Goal: Navigation & Orientation: Find specific page/section

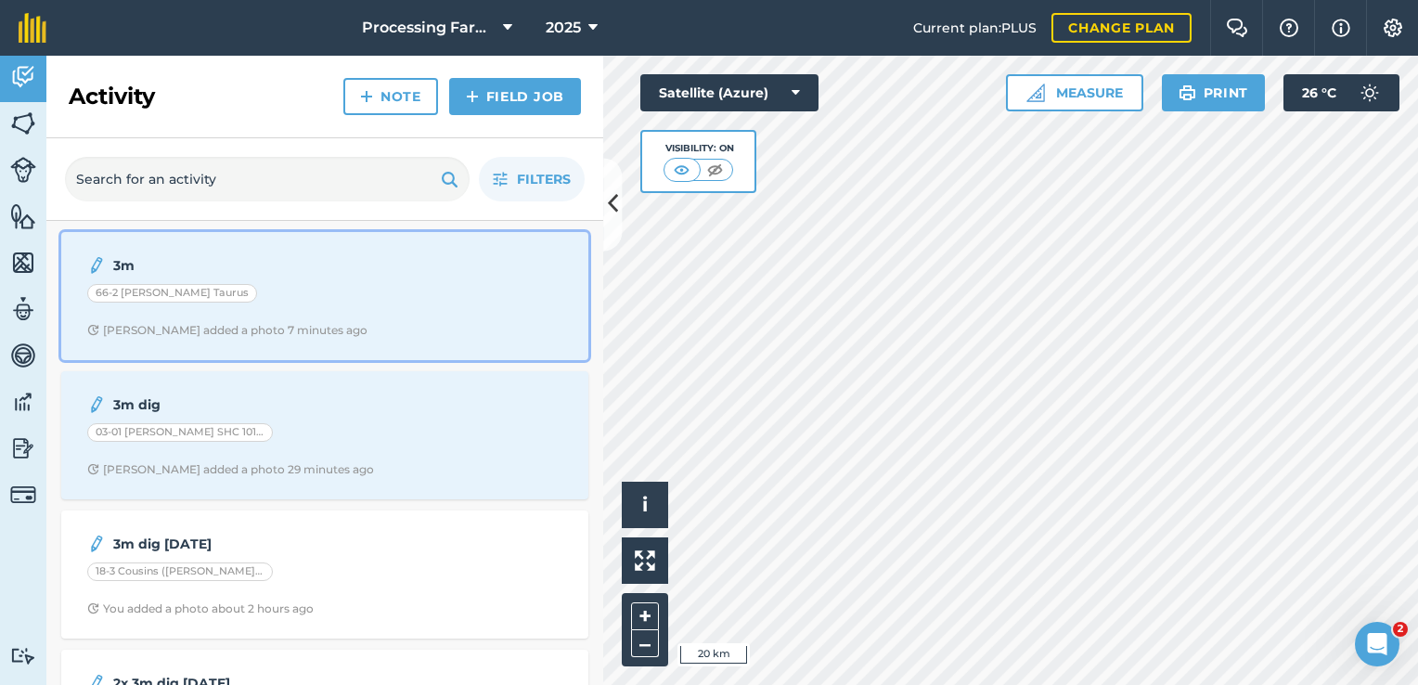
click at [197, 309] on div "3m 66-2 [PERSON_NAME] Taurus [PERSON_NAME] added a photo 7 minutes ago" at bounding box center [324, 296] width 505 height 106
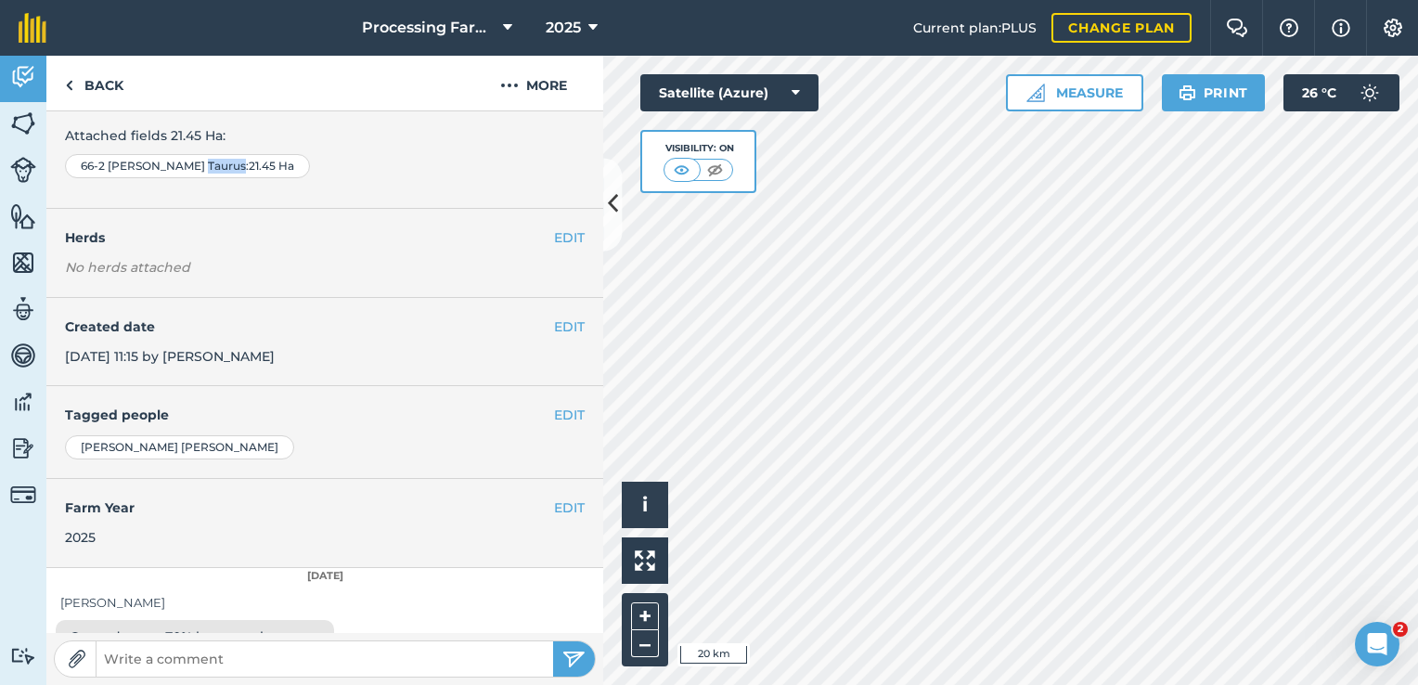
scroll to position [136, 0]
click at [92, 84] on link "Back" at bounding box center [94, 83] width 96 height 55
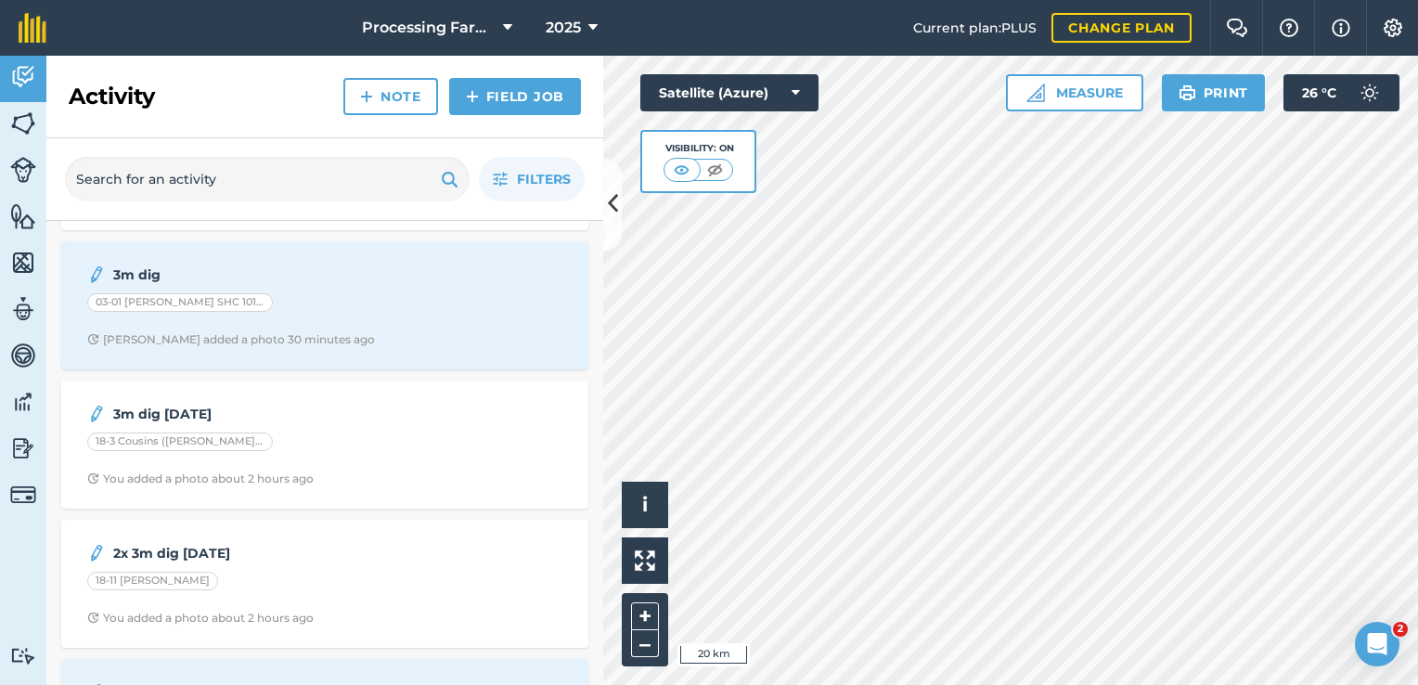
scroll to position [111, 0]
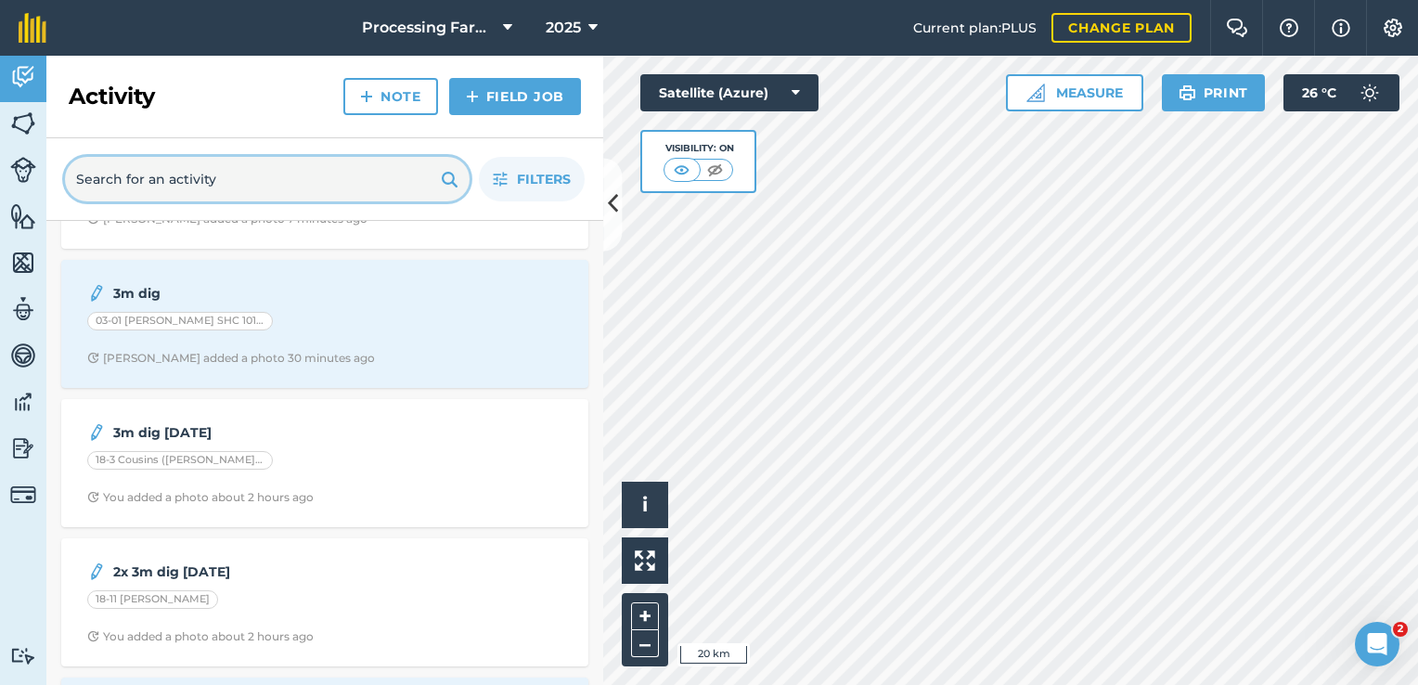
click at [223, 191] on input "text" at bounding box center [267, 179] width 405 height 45
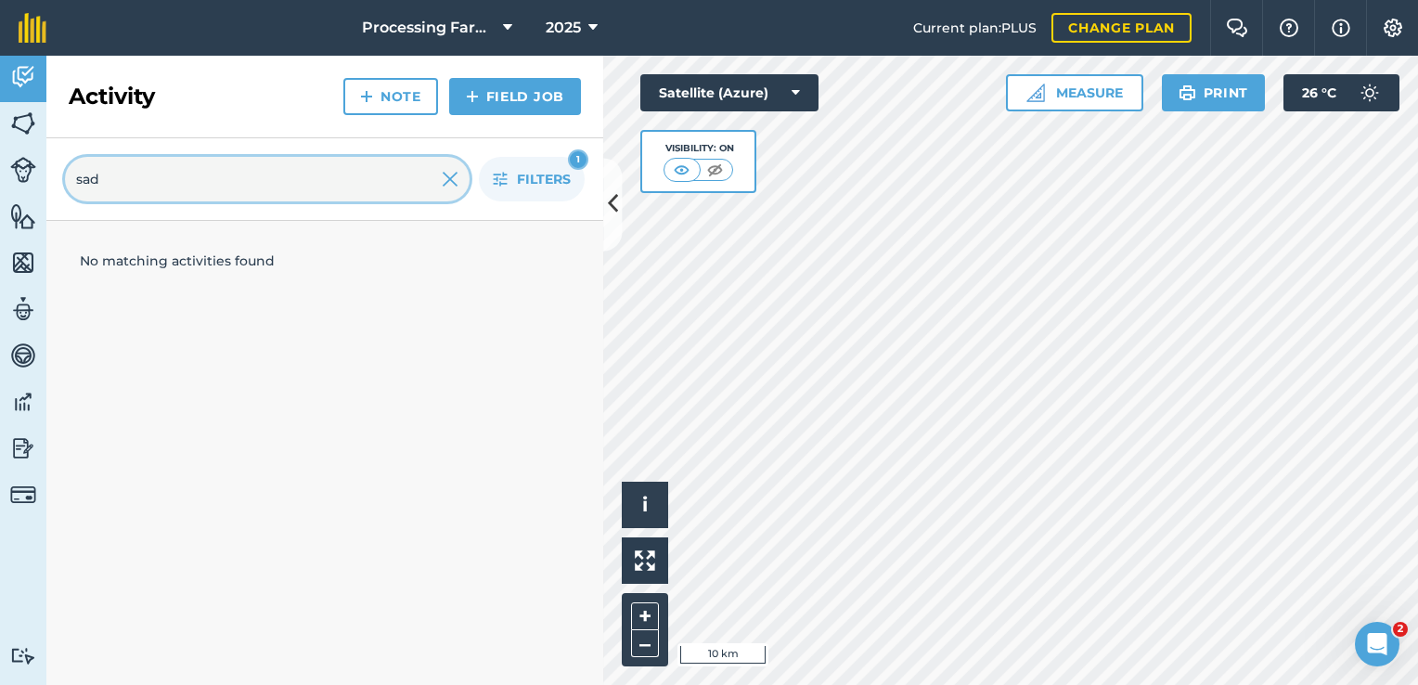
scroll to position [0, 0]
type input "[PERSON_NAME]"
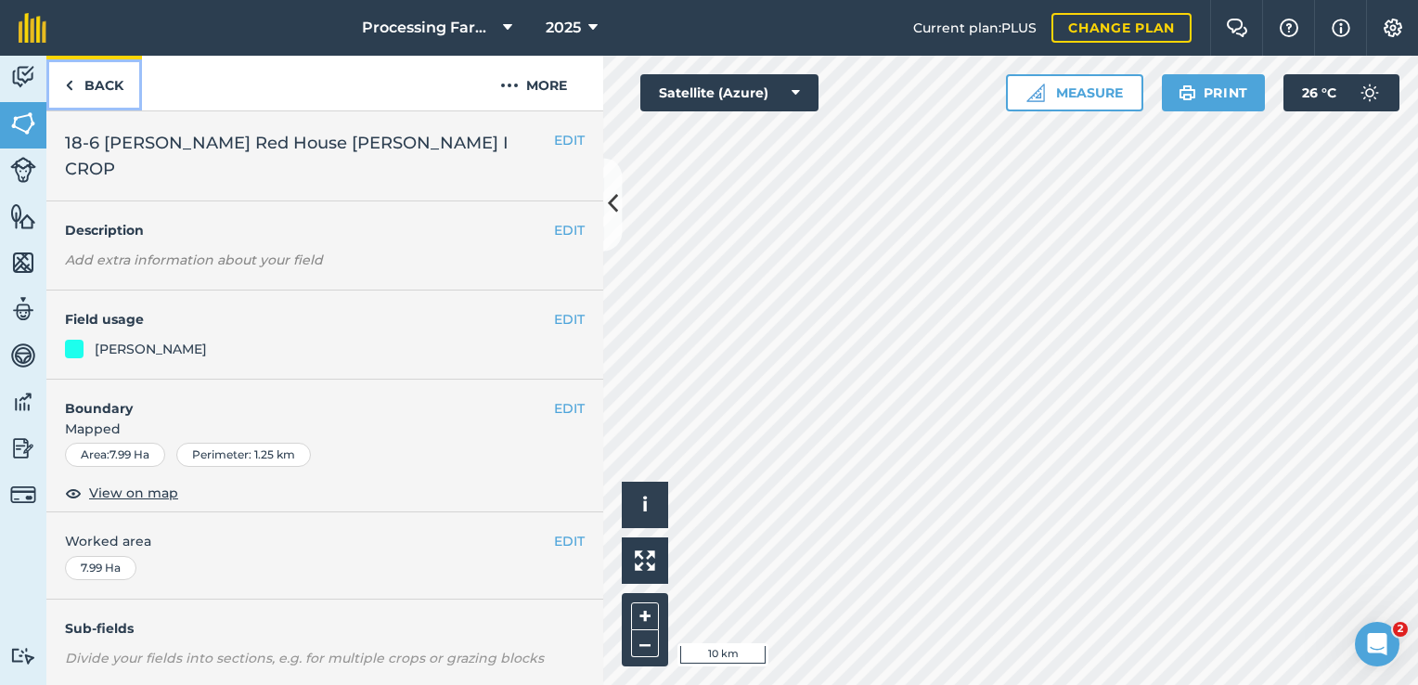
click at [108, 86] on link "Back" at bounding box center [94, 83] width 96 height 55
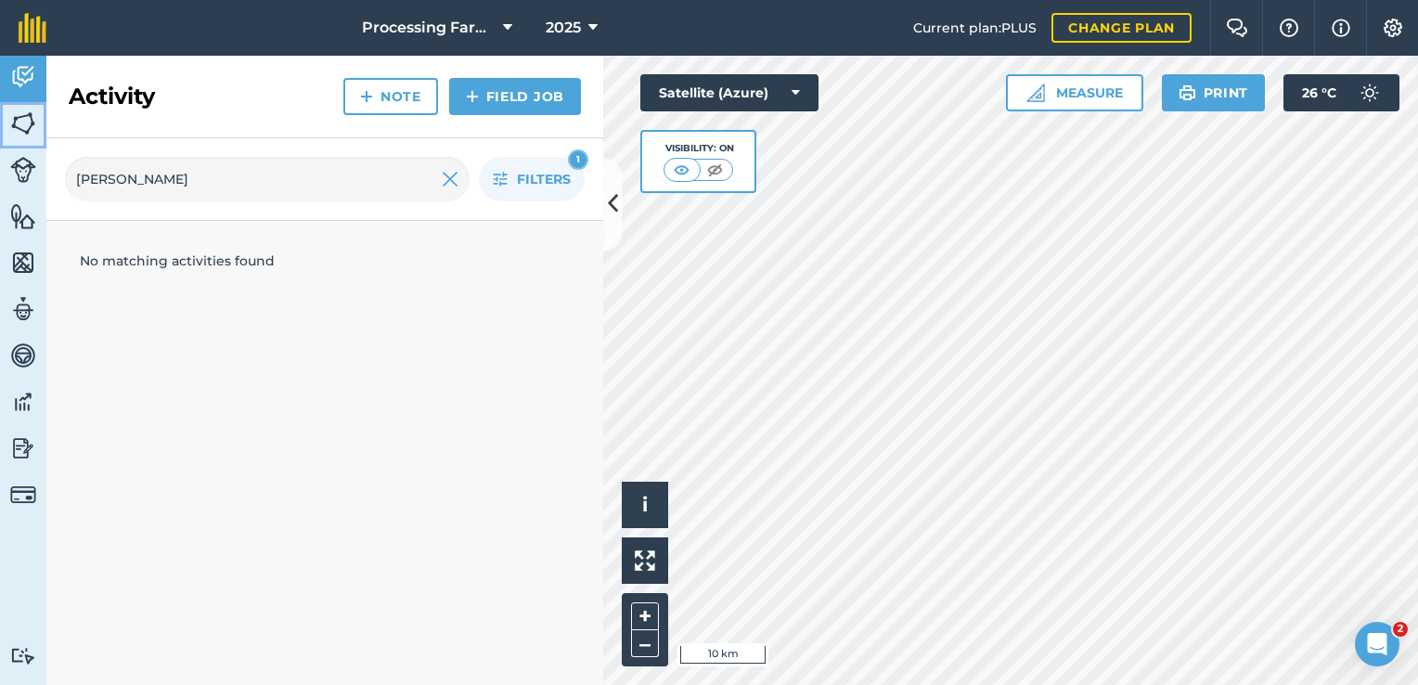
click at [22, 107] on link "Fields" at bounding box center [23, 125] width 46 height 46
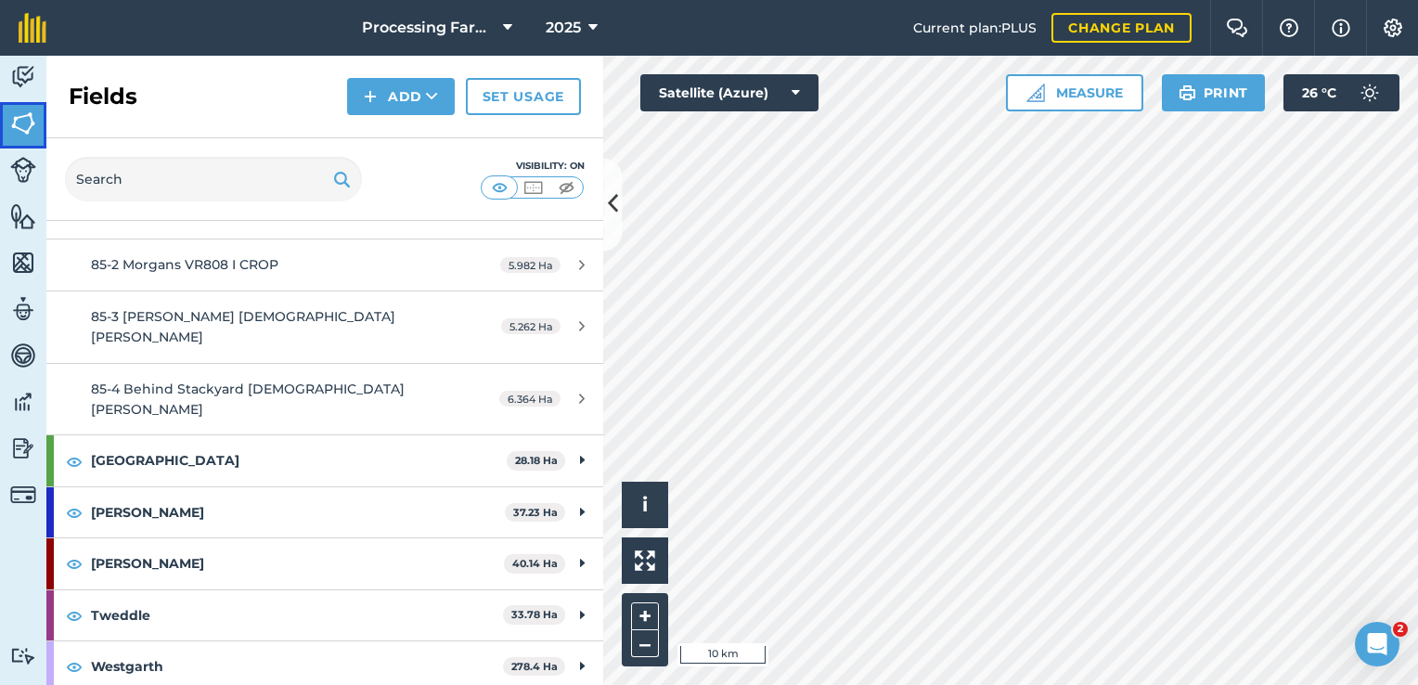
scroll to position [2131, 0]
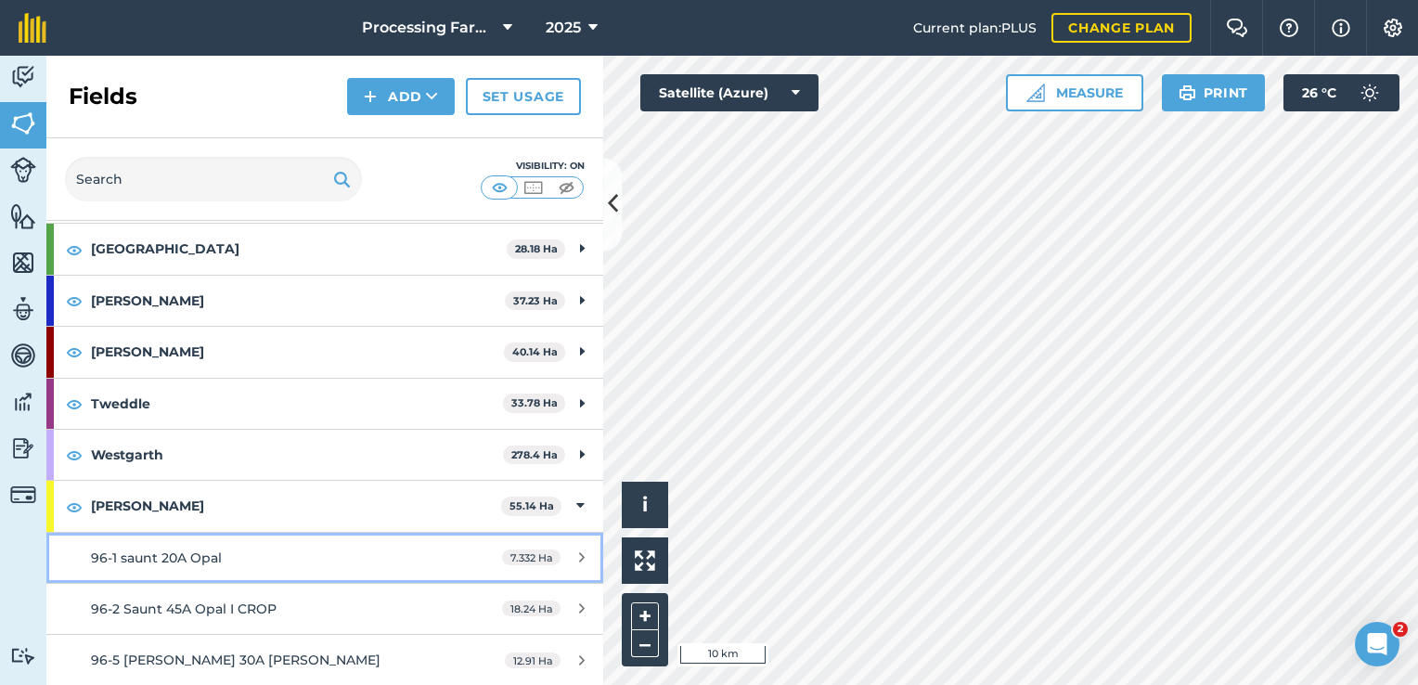
click at [314, 533] on link "96-1 saunt 20A Opal 7.332 Ha" at bounding box center [324, 558] width 557 height 50
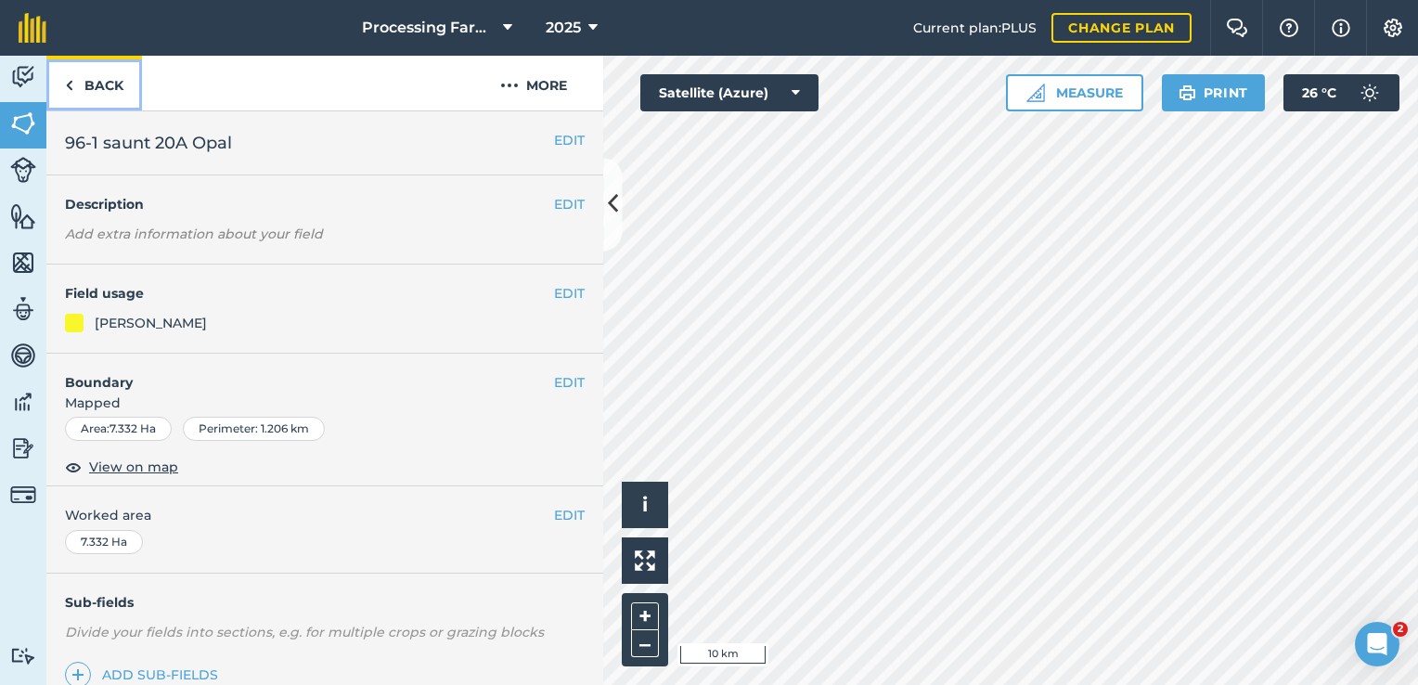
click at [103, 72] on link "Back" at bounding box center [94, 83] width 96 height 55
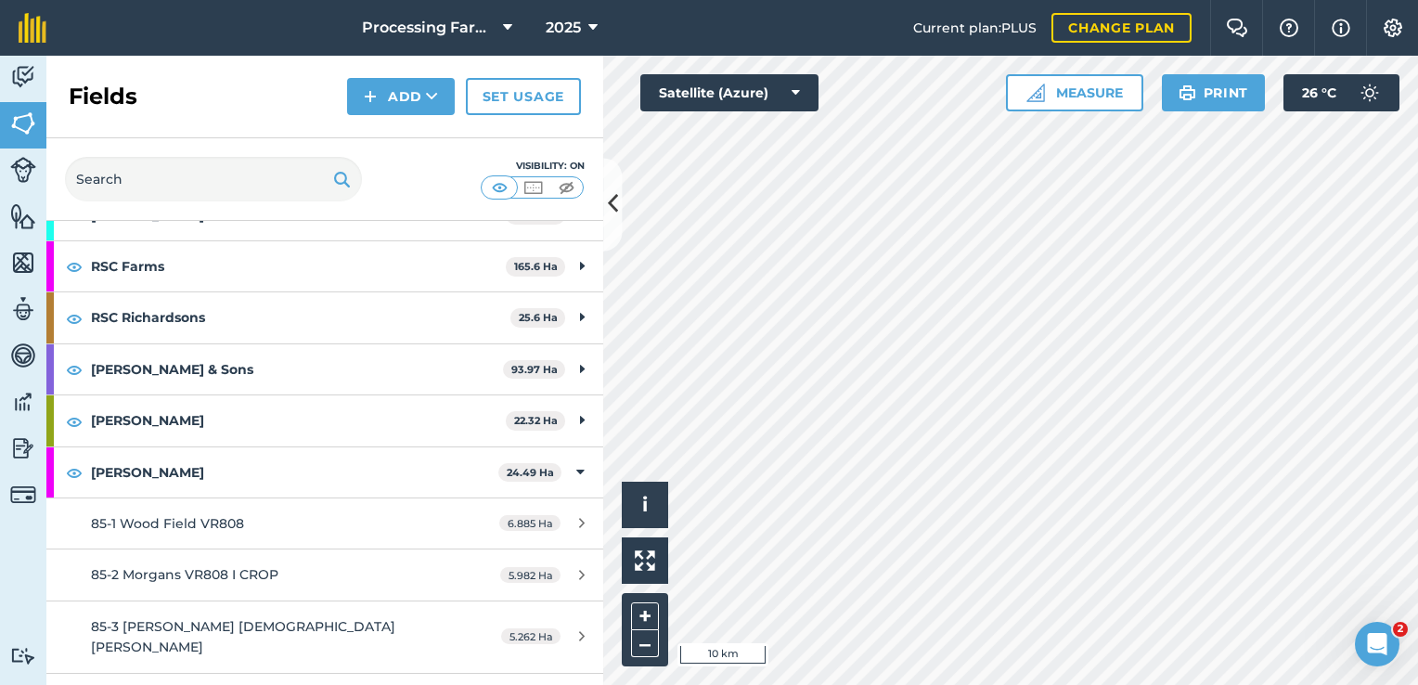
scroll to position [1814, 0]
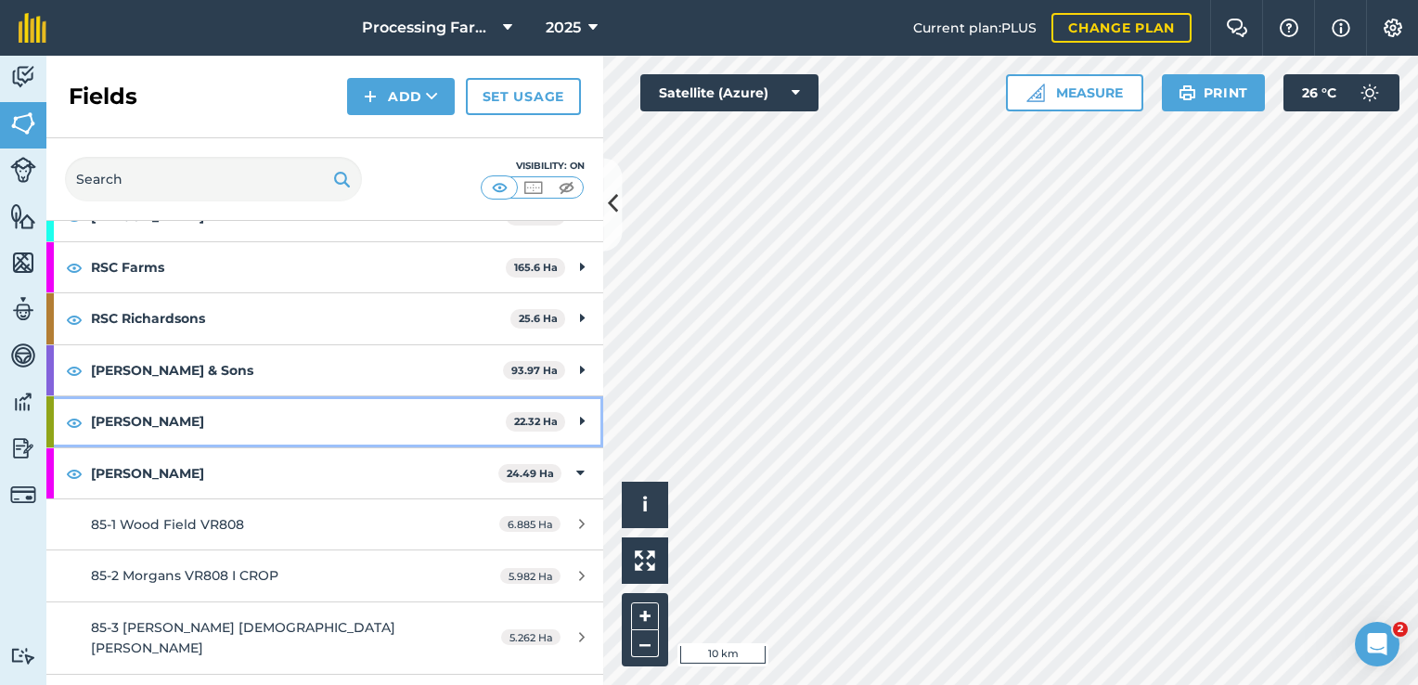
click at [161, 403] on strong "[PERSON_NAME]" at bounding box center [298, 421] width 415 height 50
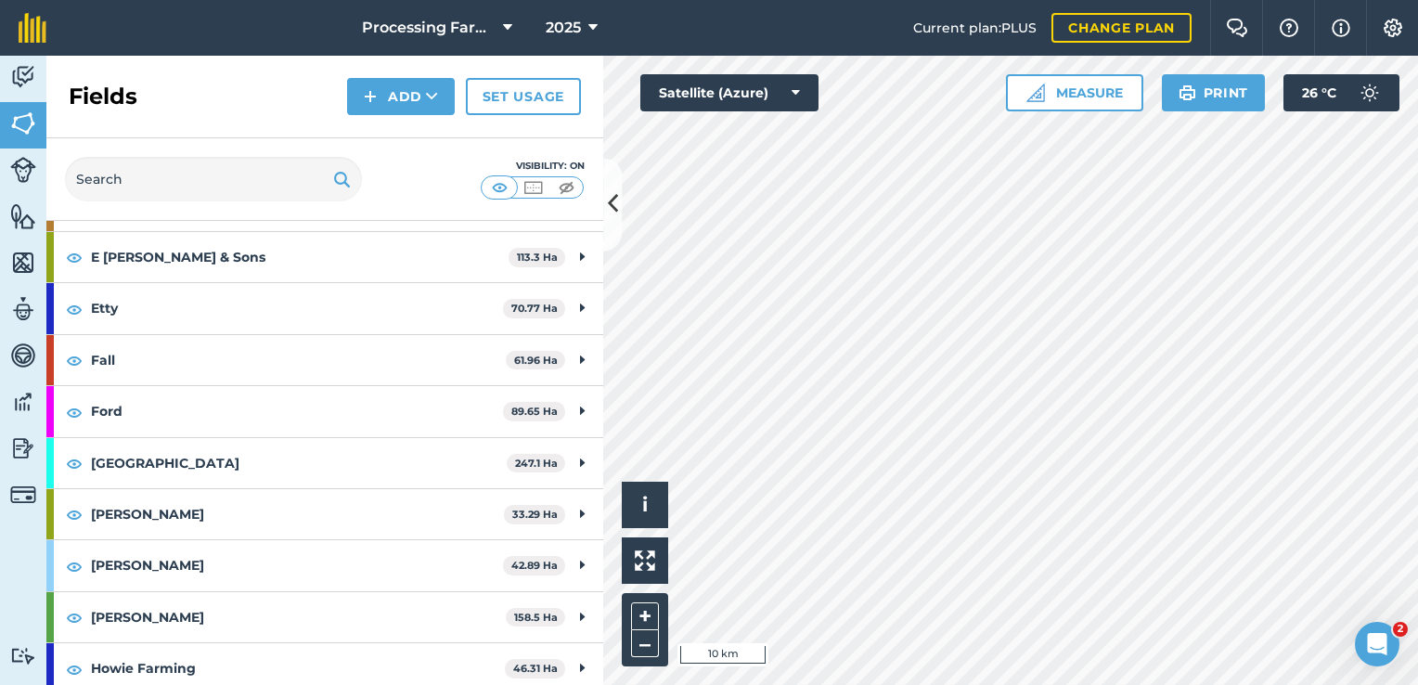
scroll to position [0, 0]
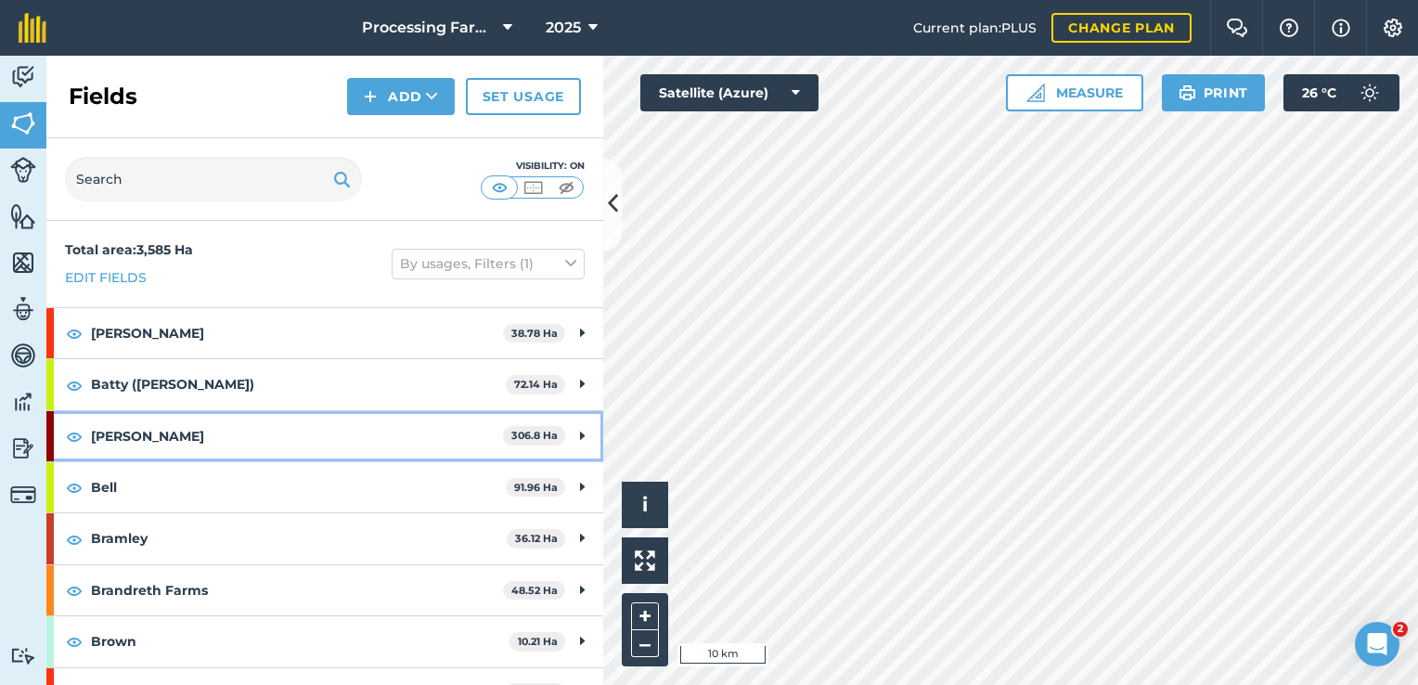
click at [145, 442] on strong "[PERSON_NAME]" at bounding box center [297, 436] width 412 height 50
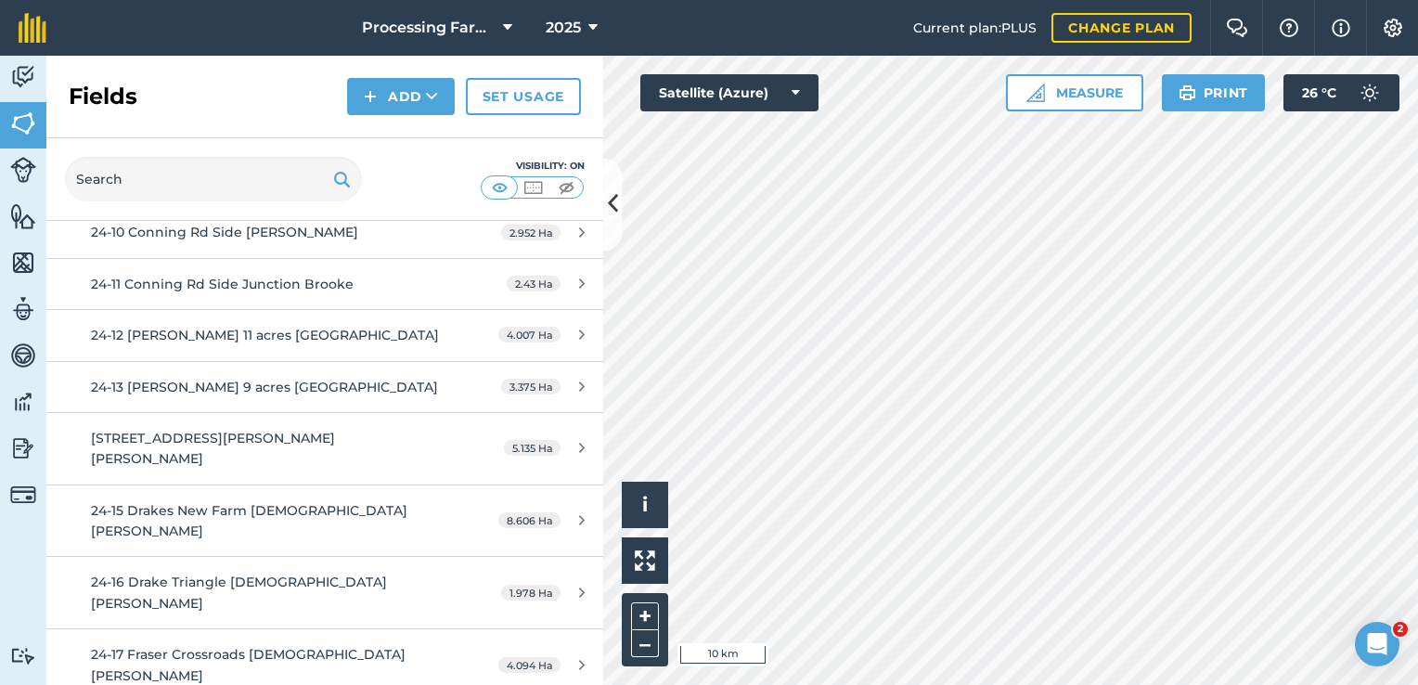
scroll to position [308, 0]
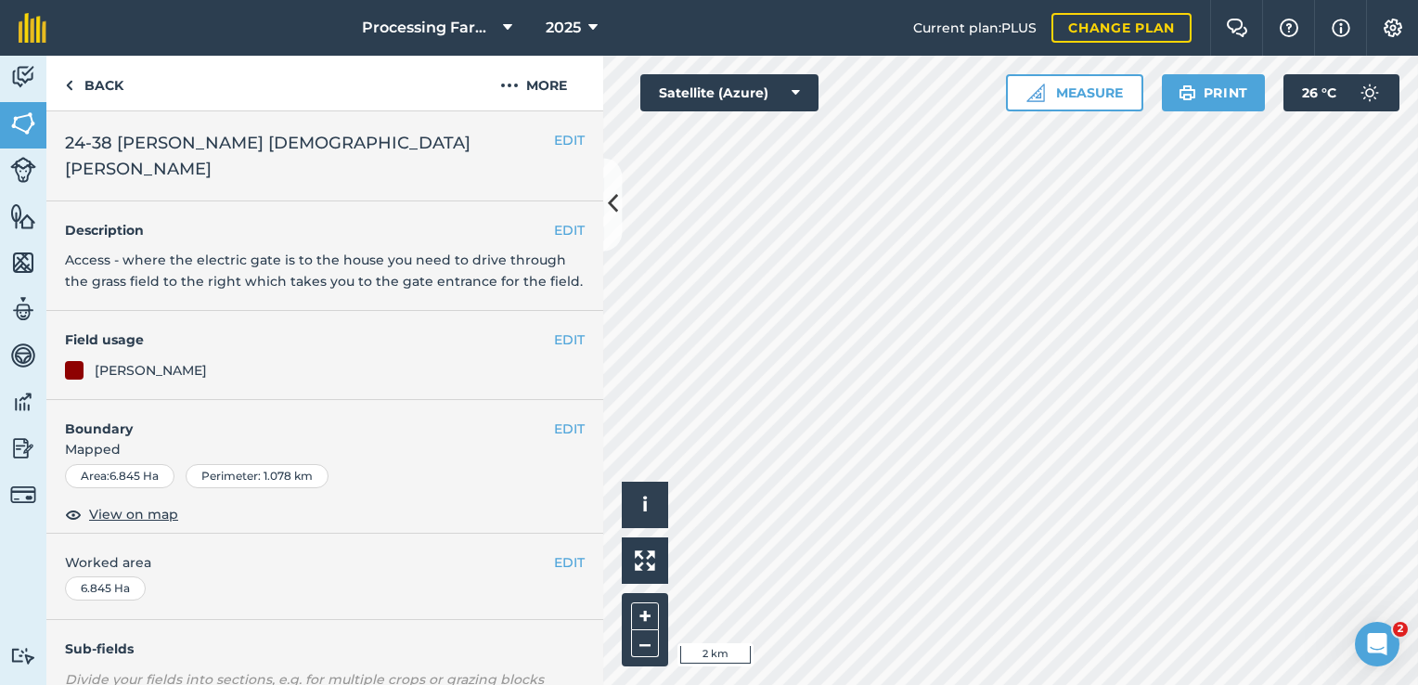
click at [1266, 684] on html "Processing Farms 2025 Current plan : PLUS Change plan Farm Chat Help Info Setti…" at bounding box center [709, 342] width 1418 height 685
